Goal: Task Accomplishment & Management: Manage account settings

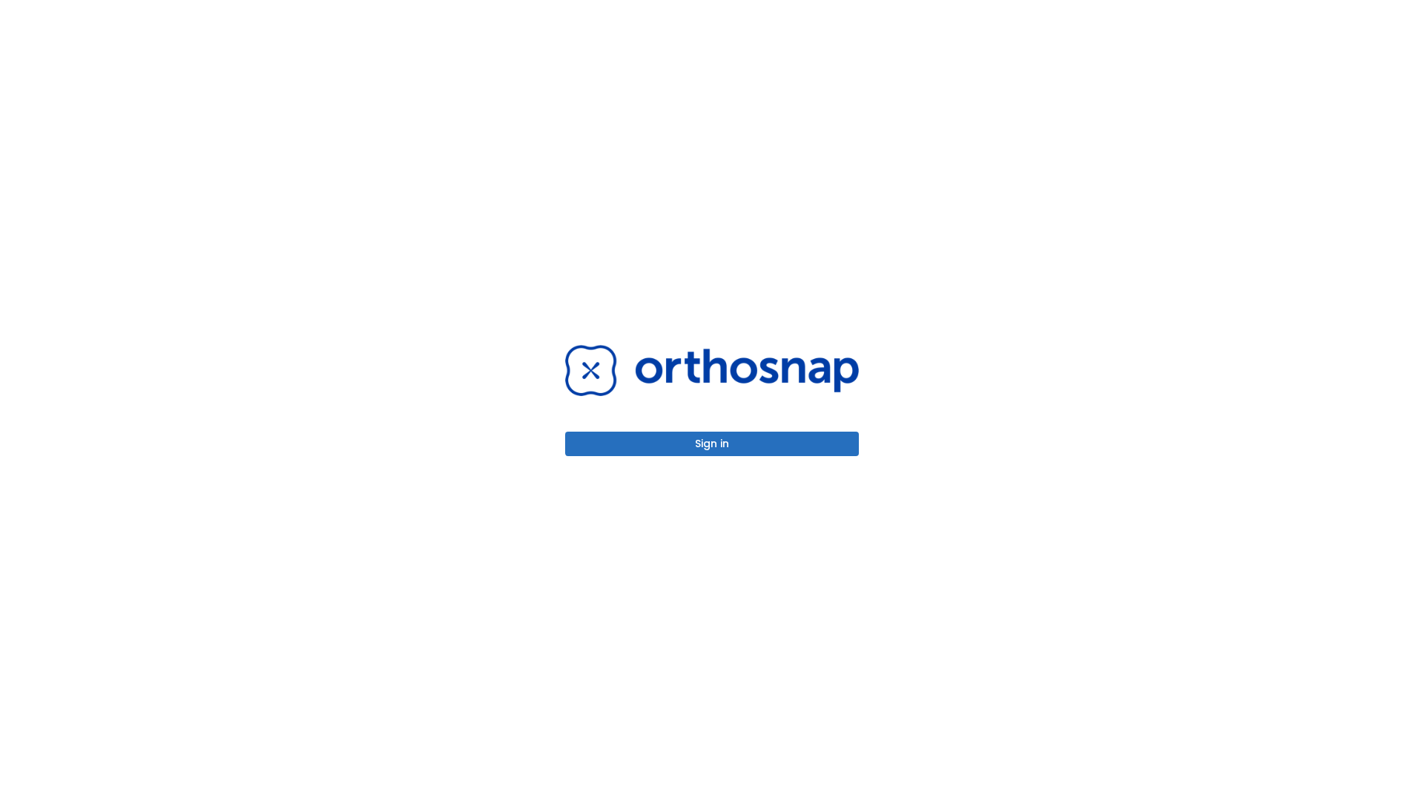
click at [712, 444] on button "Sign in" at bounding box center [712, 444] width 294 height 24
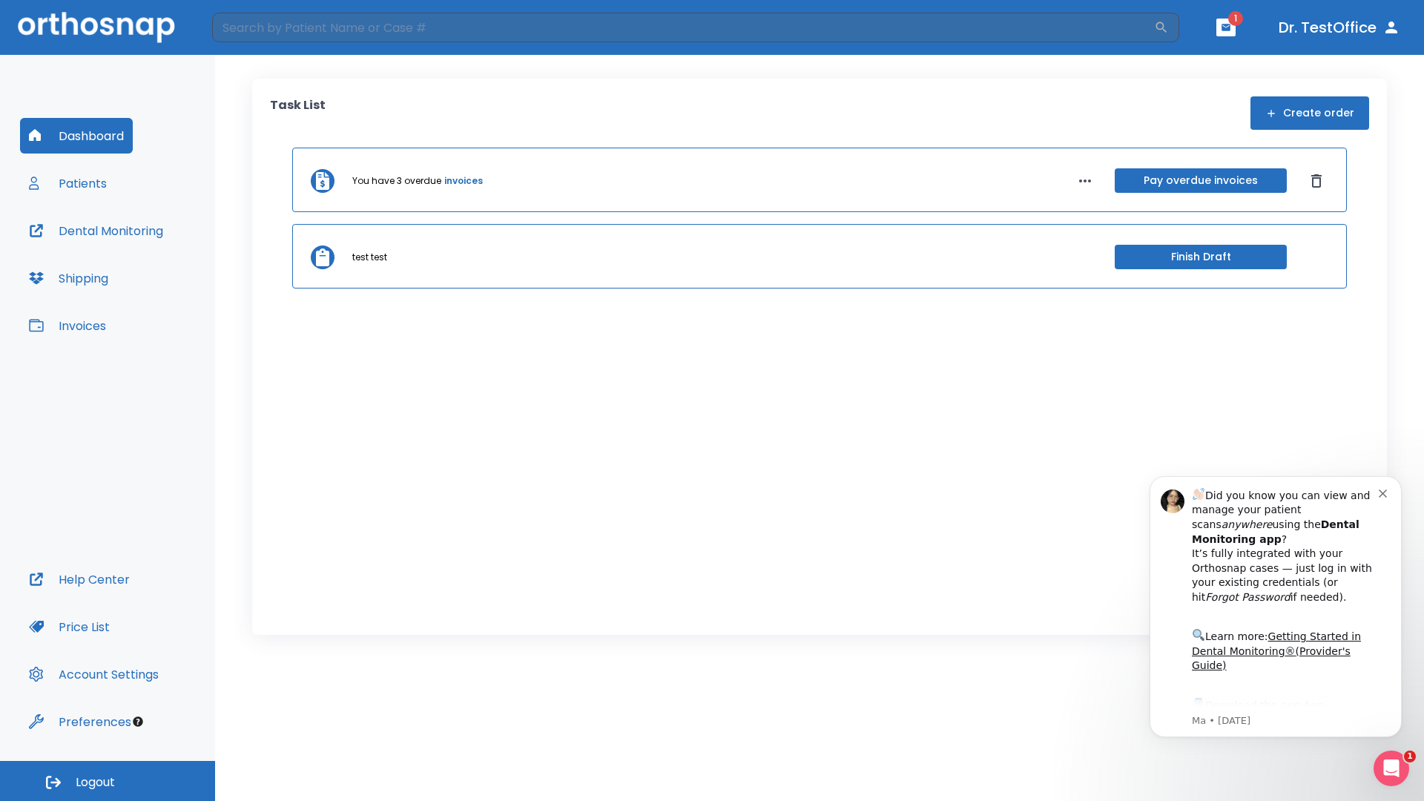
click at [108, 781] on span "Logout" at bounding box center [95, 783] width 39 height 16
